Goal: Information Seeking & Learning: Learn about a topic

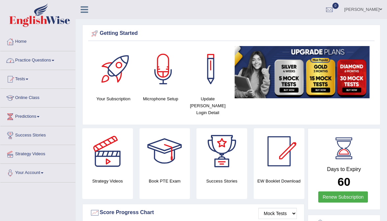
click at [43, 58] on link "Practice Questions" at bounding box center [37, 59] width 75 height 16
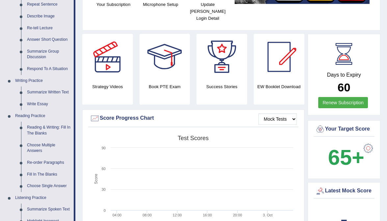
scroll to position [127, 0]
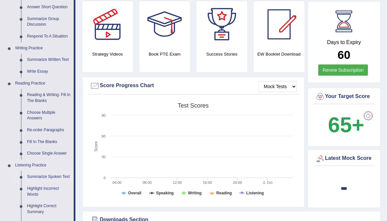
click at [31, 178] on link "Summarize Spoken Text" at bounding box center [49, 177] width 50 height 12
click at [42, 175] on link "Summarize Spoken Text" at bounding box center [49, 177] width 50 height 12
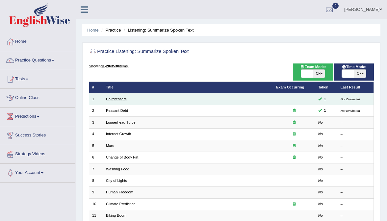
click at [120, 99] on link "Hairdressers" at bounding box center [116, 99] width 21 height 4
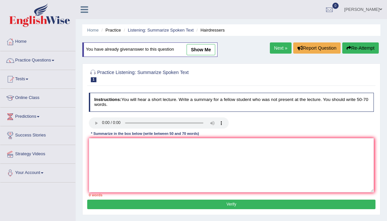
click at [207, 51] on link "show me" at bounding box center [201, 49] width 29 height 11
type textarea "A point revelaed in the lecture, hair dresser plays an important role. Furtherm…"
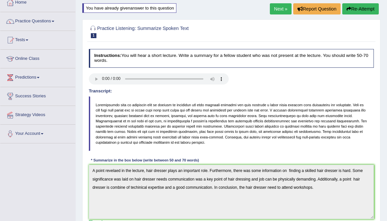
scroll to position [19, 0]
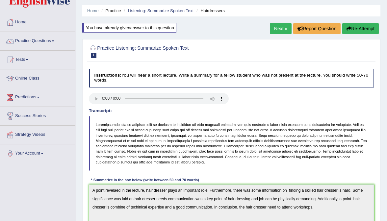
click at [275, 30] on link "Next »" at bounding box center [281, 28] width 22 height 11
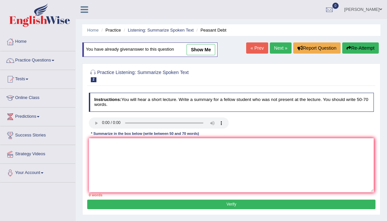
click at [212, 50] on link "show me" at bounding box center [201, 49] width 29 height 11
type textarea "A point revealed in the lecture was about, fifteen thousands farmers committed …"
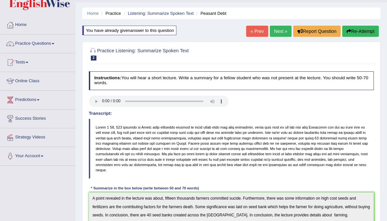
scroll to position [17, 0]
click at [103, 101] on audio at bounding box center [159, 100] width 140 height 11
drag, startPoint x: 132, startPoint y: 101, endPoint x: 112, endPoint y: 101, distance: 20.1
click at [112, 101] on audio at bounding box center [159, 100] width 140 height 11
click at [101, 99] on audio at bounding box center [159, 100] width 140 height 11
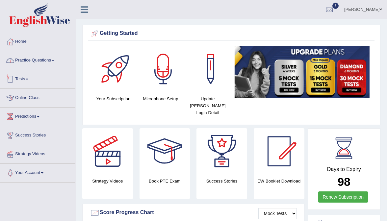
click at [49, 60] on link "Practice Questions" at bounding box center [37, 59] width 75 height 16
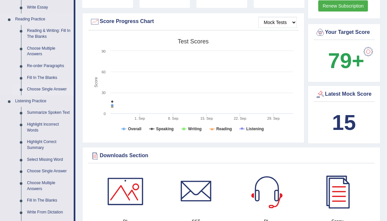
scroll to position [203, 0]
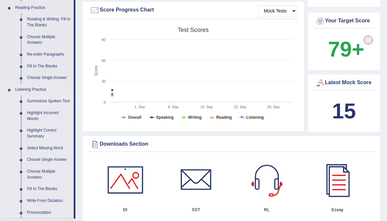
click at [46, 103] on link "Summarize Spoken Text" at bounding box center [49, 101] width 50 height 12
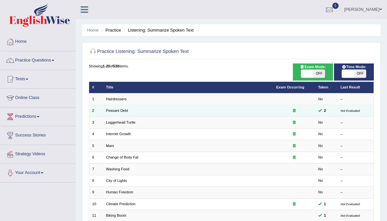
click at [108, 113] on td "Peasant Debt" at bounding box center [188, 111] width 170 height 12
click at [109, 112] on link "Peasant Debt" at bounding box center [117, 111] width 22 height 4
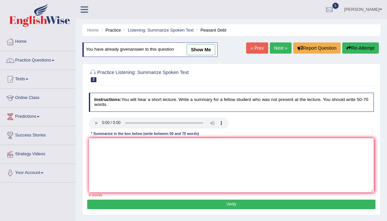
click at [202, 45] on link "show me" at bounding box center [201, 49] width 29 height 11
type textarea "A point revealed in the lecture was about farmers in [GEOGRAPHIC_DATA] and high…"
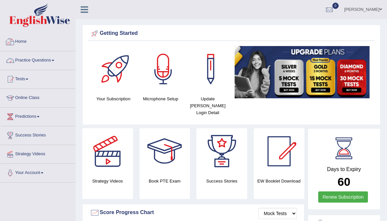
click at [25, 61] on link "Practice Questions" at bounding box center [37, 59] width 75 height 16
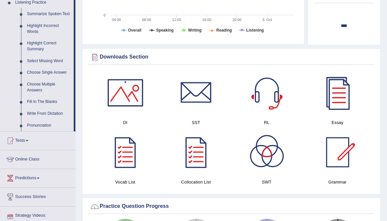
scroll to position [283, 0]
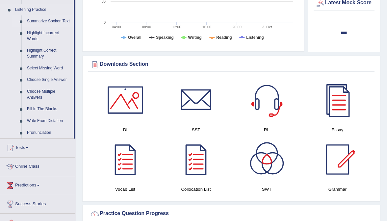
click at [43, 22] on link "Summarize Spoken Text" at bounding box center [49, 21] width 50 height 12
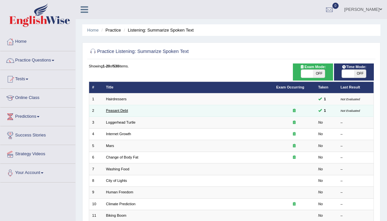
click at [117, 109] on link "Peasant Debt" at bounding box center [117, 111] width 22 height 4
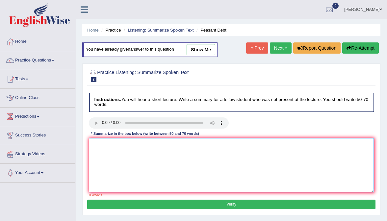
click at [169, 145] on textarea at bounding box center [231, 165] width 285 height 54
paste textarea "A point revealed in the lecture was about farmers in [GEOGRAPHIC_DATA] and high…"
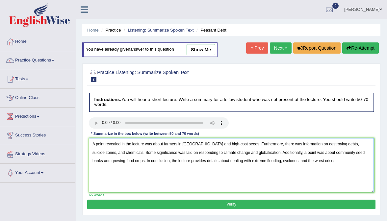
type textarea "A point revealed in the lecture was about farmers in [GEOGRAPHIC_DATA] and high…"
click at [217, 200] on button "Verify" at bounding box center [231, 205] width 288 height 10
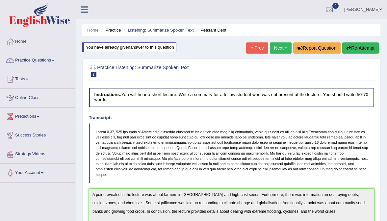
click at [251, 47] on link "« Prev" at bounding box center [257, 47] width 22 height 11
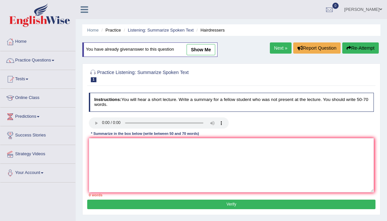
click at [57, 53] on link "Practice Questions" at bounding box center [37, 59] width 75 height 16
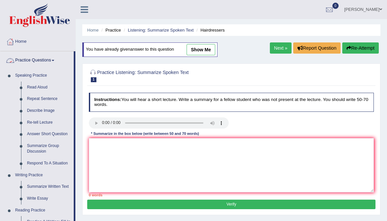
click at [241, 1] on ul "[PERSON_NAME] Toggle navigation Username: iamsanjaiz Access Type: Online Subscr…" at bounding box center [278, 9] width 218 height 19
